Goal: Task Accomplishment & Management: Complete application form

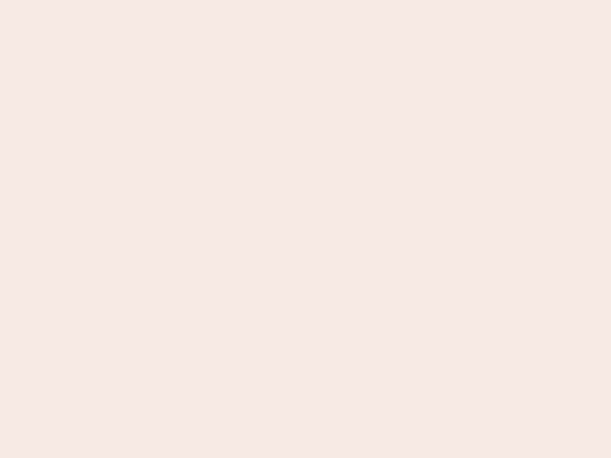
click at [305, 229] on nb-app "Almost there Thank you for registering for Newbook. Your account is under revie…" at bounding box center [305, 229] width 611 height 458
click at [305, 0] on nb-app "Almost there Thank you for registering for Newbook. Your account is under revie…" at bounding box center [305, 229] width 611 height 458
click at [326, 0] on nb-app "Almost there Thank you for registering for Newbook. Your account is under revie…" at bounding box center [305, 229] width 611 height 458
click at [305, 229] on nb-app "Almost there Thank you for registering for Newbook. Your account is under revie…" at bounding box center [305, 229] width 611 height 458
click at [305, 0] on nb-app "Almost there Thank you for registering for Newbook. Your account is under revie…" at bounding box center [305, 229] width 611 height 458
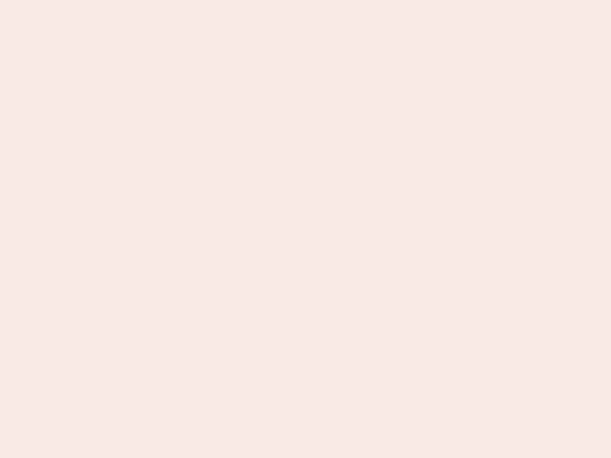
click at [213, 0] on nb-app "Almost there Thank you for registering for Newbook. Your account is under revie…" at bounding box center [305, 229] width 611 height 458
click at [305, 229] on nb-app "Almost there Thank you for registering for Newbook. Your account is under revie…" at bounding box center [305, 229] width 611 height 458
click at [305, 0] on nb-app "Almost there Thank you for registering for Newbook. Your account is under revie…" at bounding box center [305, 229] width 611 height 458
click at [213, 0] on nb-app "Almost there Thank you for registering for Newbook. Your account is under revie…" at bounding box center [305, 229] width 611 height 458
click at [305, 229] on nb-app "Almost there Thank you for registering for Newbook. Your account is under revie…" at bounding box center [305, 229] width 611 height 458
